Goal: Complete application form: Complete application form

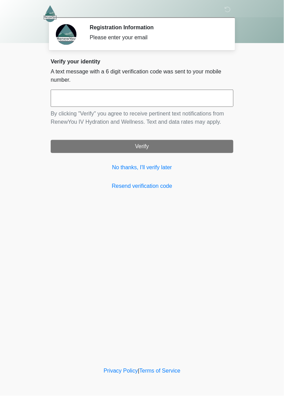
click at [178, 99] on input "text" at bounding box center [142, 97] width 182 height 17
type input "******"
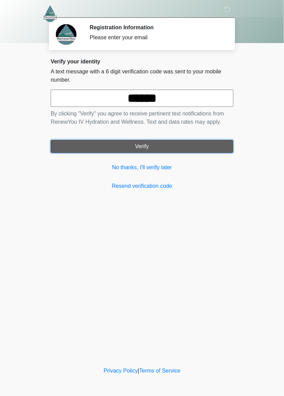
click at [197, 145] on button "Verify" at bounding box center [142, 146] width 182 height 13
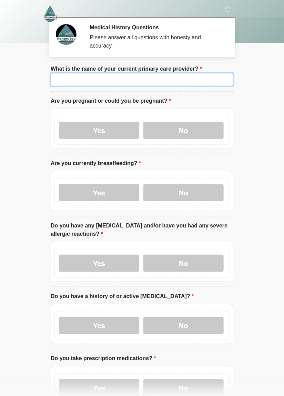
click at [199, 82] on input "What is the name of your current primary care provider?" at bounding box center [142, 79] width 182 height 13
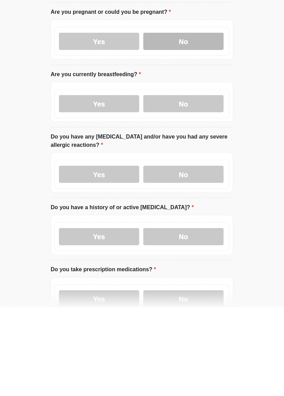
type input "**********"
click at [209, 129] on label "No" at bounding box center [183, 130] width 80 height 17
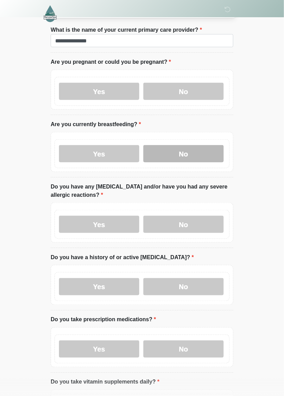
click at [208, 149] on label "No" at bounding box center [183, 153] width 80 height 17
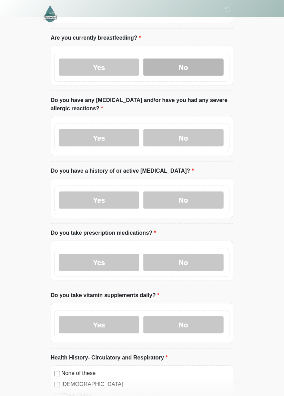
scroll to position [133, 0]
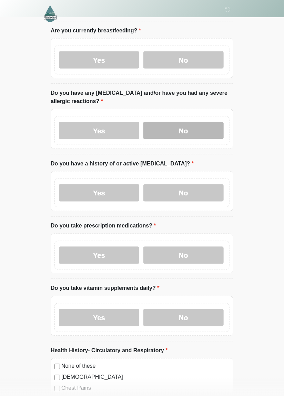
click at [168, 135] on label "No" at bounding box center [183, 130] width 80 height 17
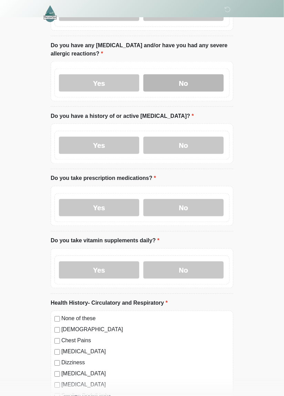
scroll to position [178, 0]
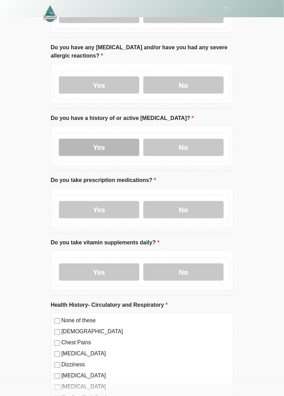
click at [116, 149] on label "Yes" at bounding box center [99, 147] width 80 height 17
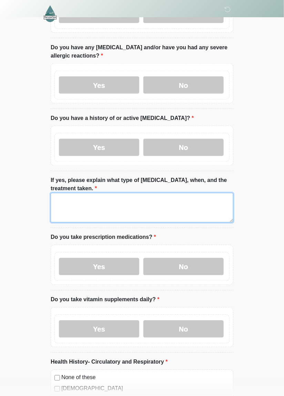
click at [199, 200] on textarea "If yes, please explain what type of [MEDICAL_DATA], when, and the treatment tak…" at bounding box center [142, 208] width 182 height 30
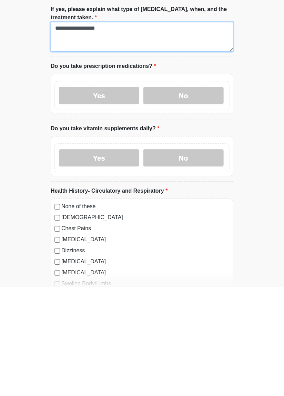
scroll to position [240, 0]
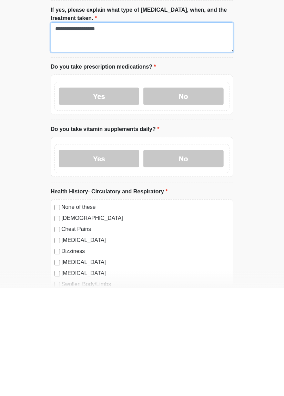
click at [87, 139] on textarea "**********" at bounding box center [142, 145] width 182 height 30
click at [88, 136] on textarea "**********" at bounding box center [142, 145] width 182 height 30
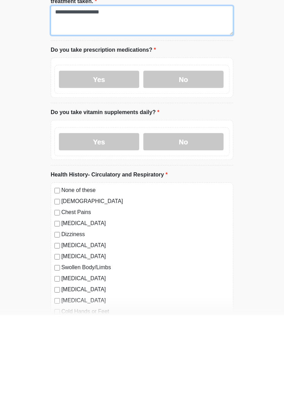
scroll to position [284, 0]
type textarea "**********"
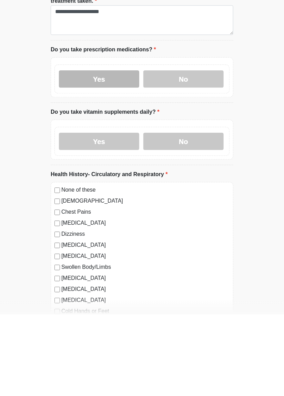
click at [112, 160] on label "Yes" at bounding box center [99, 160] width 80 height 17
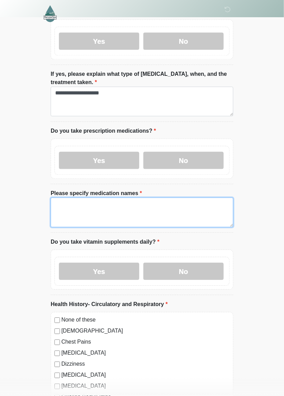
click at [127, 213] on textarea "Please specify medication names" at bounding box center [142, 213] width 182 height 30
type textarea "*"
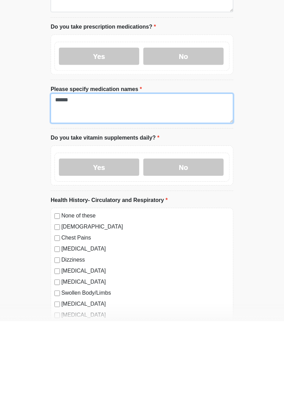
scroll to position [314, 0]
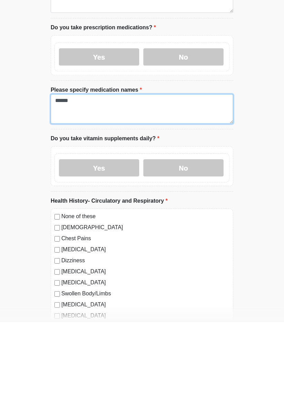
type textarea "*****"
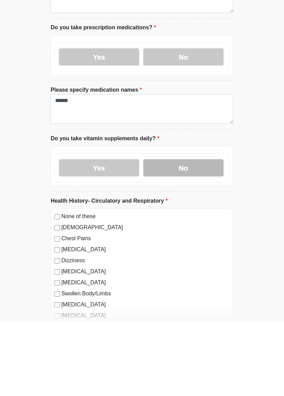
click at [211, 247] on label "No" at bounding box center [183, 241] width 80 height 17
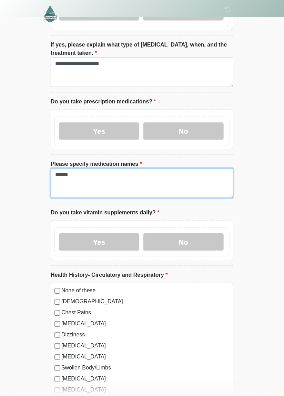
click at [176, 179] on textarea "*****" at bounding box center [142, 183] width 182 height 30
click at [76, 195] on textarea "*****" at bounding box center [142, 183] width 182 height 30
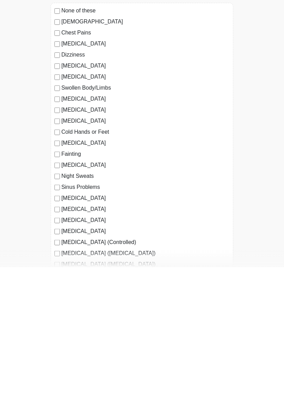
scroll to position [465, 0]
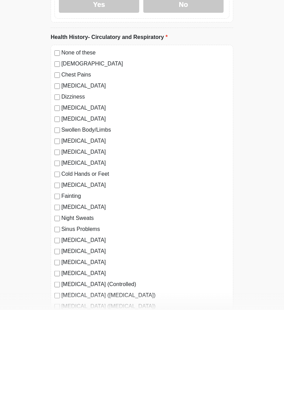
click at [104, 226] on label "[MEDICAL_DATA]" at bounding box center [145, 227] width 168 height 8
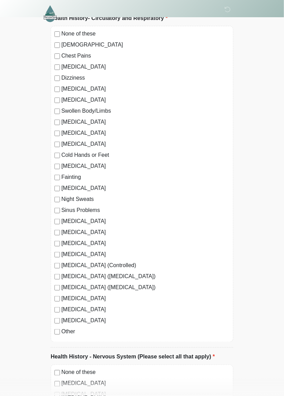
scroll to position [570, 0]
click at [76, 42] on label "[DEMOGRAPHIC_DATA]" at bounding box center [145, 45] width 168 height 8
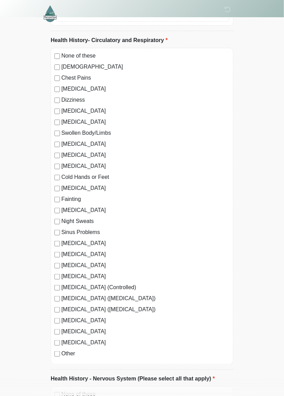
scroll to position [547, 0]
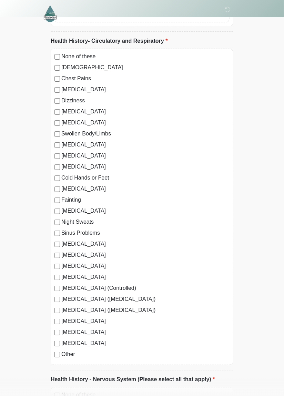
click at [69, 352] on label "Other" at bounding box center [145, 354] width 168 height 8
click at [89, 395] on textarea "Please explain:" at bounding box center [142, 398] width 182 height 30
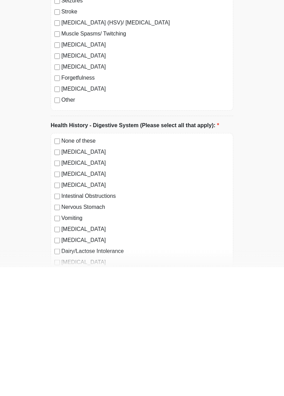
scroll to position [1081, 0]
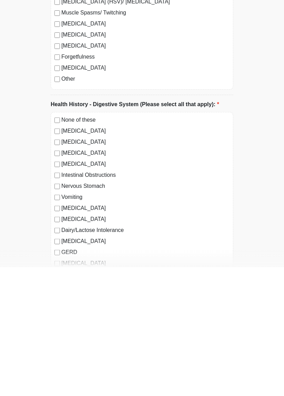
type textarea "**"
click at [58, 172] on div "None of these Dementia Chronic Fatigue Syndrome Fibromyalgia Migraine Muscular …" at bounding box center [142, 60] width 182 height 316
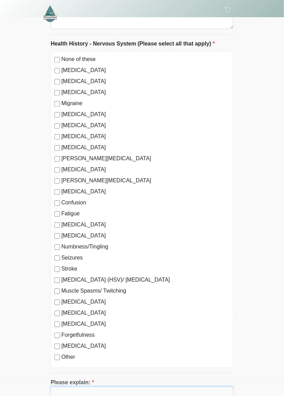
click at [135, 391] on textarea "Please explain:" at bounding box center [142, 401] width 182 height 30
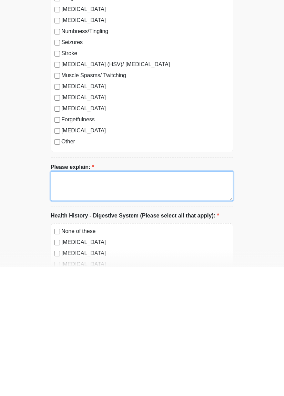
scroll to position [1067, 0]
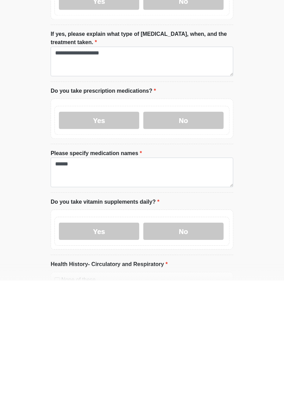
type textarea "****"
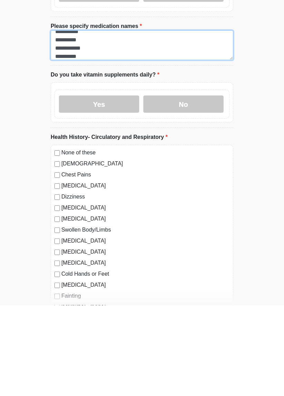
scroll to position [361, 0]
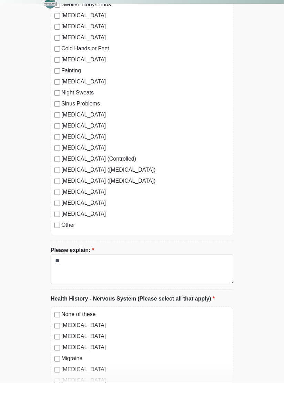
type textarea "**********"
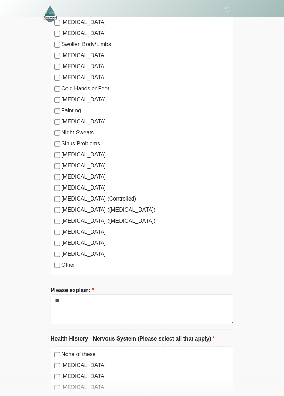
scroll to position [638, 0]
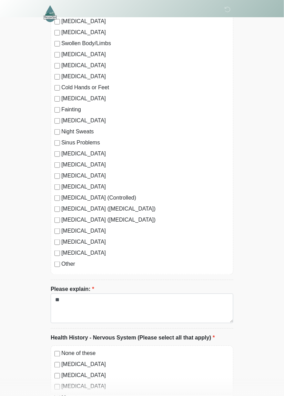
click at [98, 119] on label "[MEDICAL_DATA]" at bounding box center [145, 120] width 168 height 8
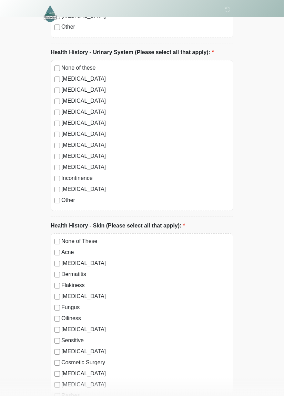
scroll to position [1604, 0]
click at [86, 64] on label "None of these" at bounding box center [145, 68] width 168 height 8
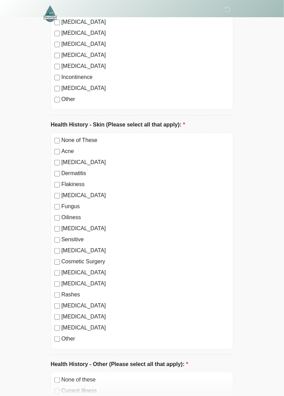
scroll to position [1704, 0]
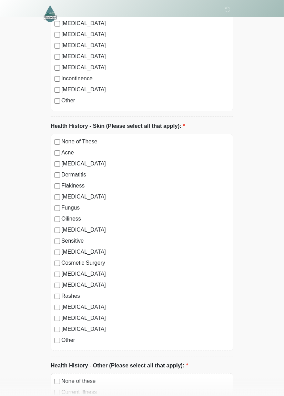
click at [88, 141] on label "None of These" at bounding box center [145, 141] width 168 height 8
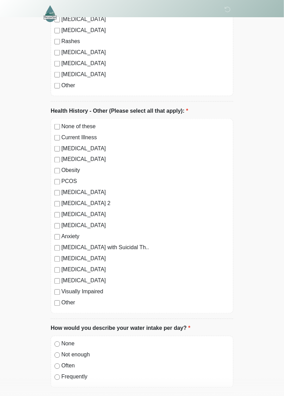
scroll to position [1957, 0]
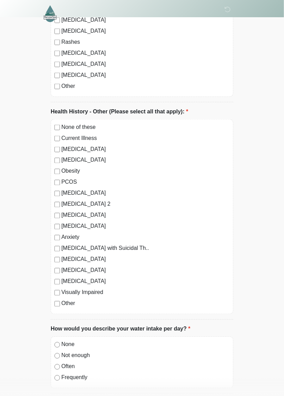
click at [88, 124] on label "None of these" at bounding box center [145, 127] width 168 height 8
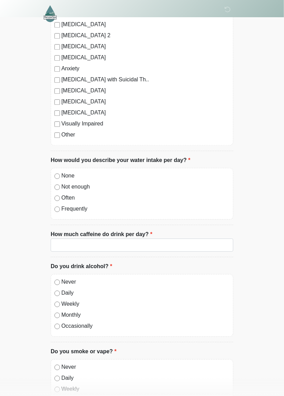
scroll to position [2126, 0]
click at [69, 194] on label "Often" at bounding box center [145, 197] width 168 height 8
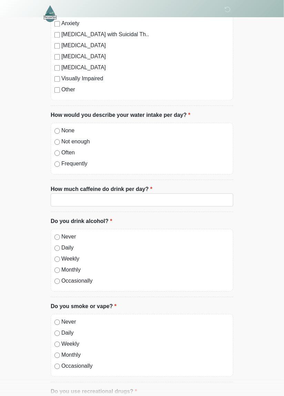
scroll to position [2202, 0]
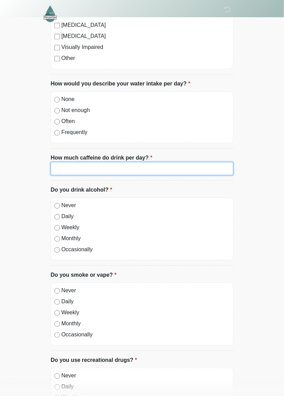
click at [170, 166] on input "How much caffeine do drink per day?" at bounding box center [142, 168] width 182 height 13
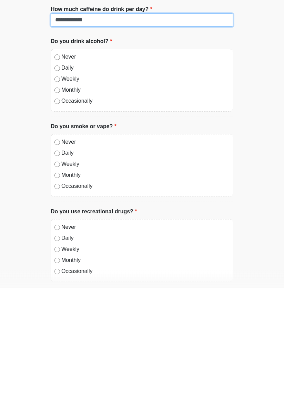
scroll to position [2243, 0]
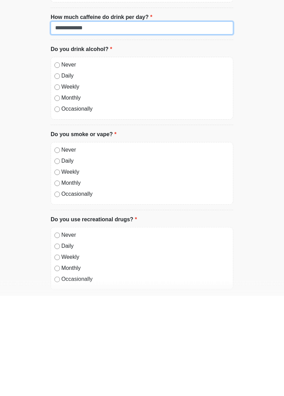
type input "**********"
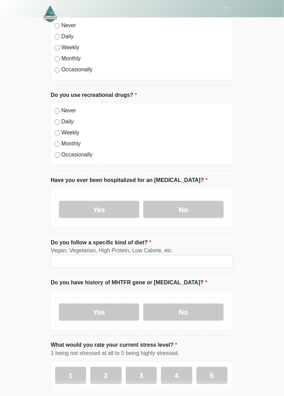
scroll to position [2483, 0]
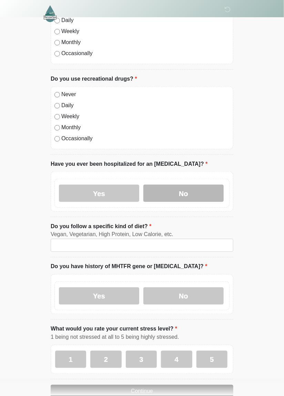
click at [200, 193] on label "No" at bounding box center [183, 193] width 80 height 17
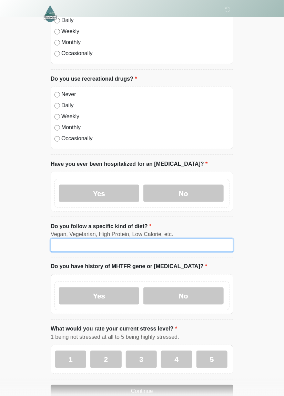
click at [177, 240] on input "Do you follow a specific kind of diet?" at bounding box center [142, 245] width 182 height 13
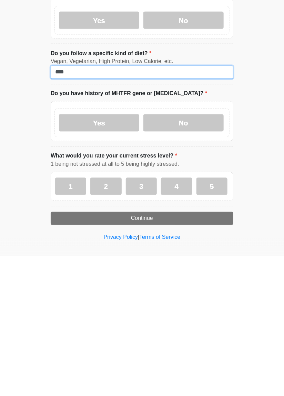
scroll to position [2516, 0]
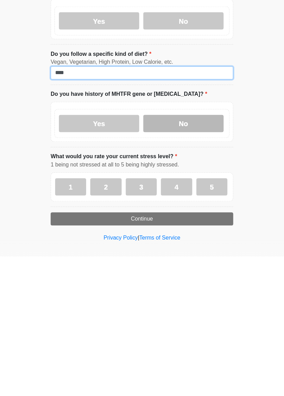
type input "****"
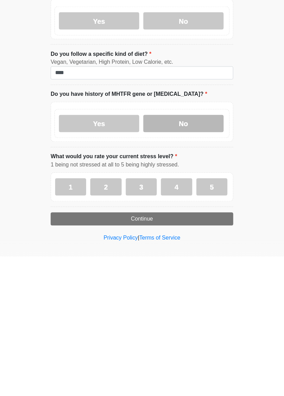
click at [206, 259] on label "No" at bounding box center [183, 262] width 80 height 17
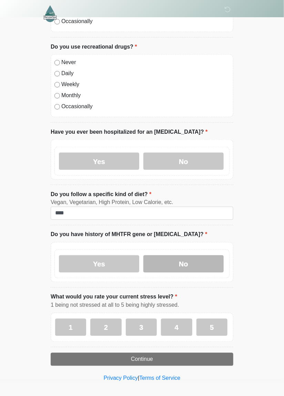
scroll to position [2516, 0]
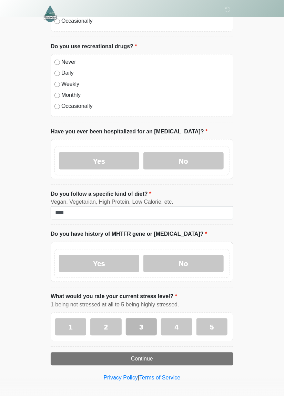
click at [144, 324] on label "3" at bounding box center [141, 326] width 31 height 17
click at [137, 328] on label "3" at bounding box center [141, 326] width 31 height 17
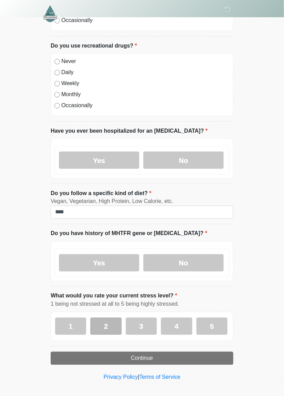
click at [104, 325] on label "2" at bounding box center [105, 325] width 31 height 17
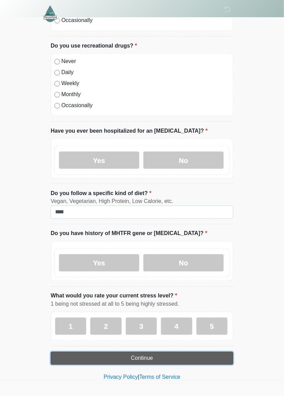
click at [186, 357] on button "Continue" at bounding box center [142, 357] width 182 height 13
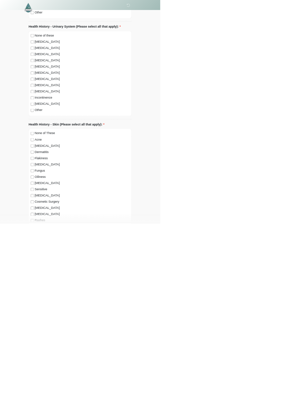
scroll to position [0, 0]
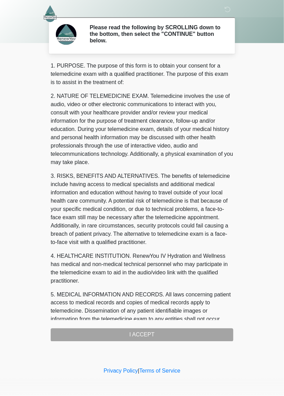
click at [180, 334] on div "1. PURPOSE. The purpose of this form is to obtain your consent for a telemedici…" at bounding box center [142, 202] width 182 height 280
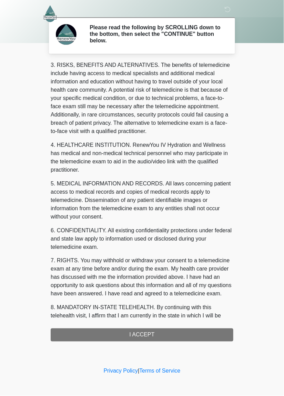
scroll to position [149, 0]
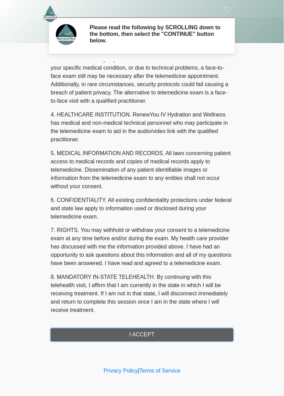
click at [170, 336] on button "I ACCEPT" at bounding box center [142, 334] width 182 height 13
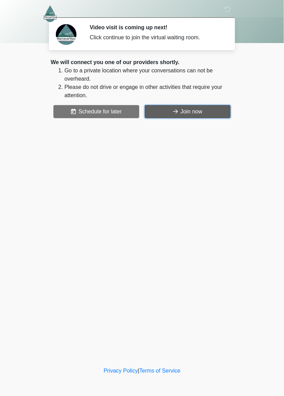
click at [203, 116] on button "Join now" at bounding box center [188, 111] width 86 height 13
